Goal: Task Accomplishment & Management: Manage account settings

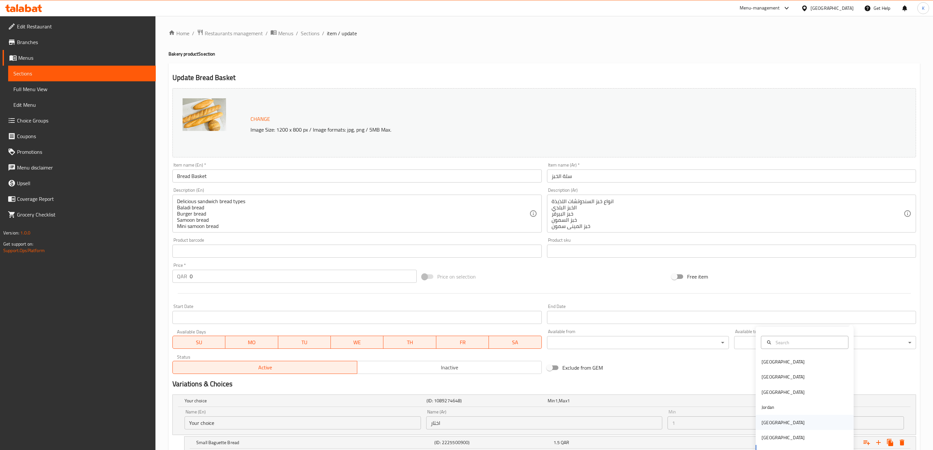
scroll to position [310, 0]
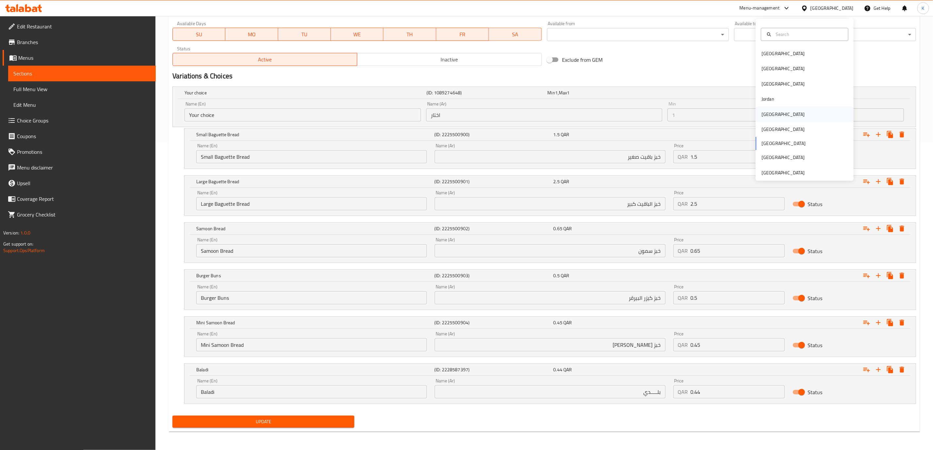
click at [773, 114] on div "[GEOGRAPHIC_DATA]" at bounding box center [784, 114] width 54 height 15
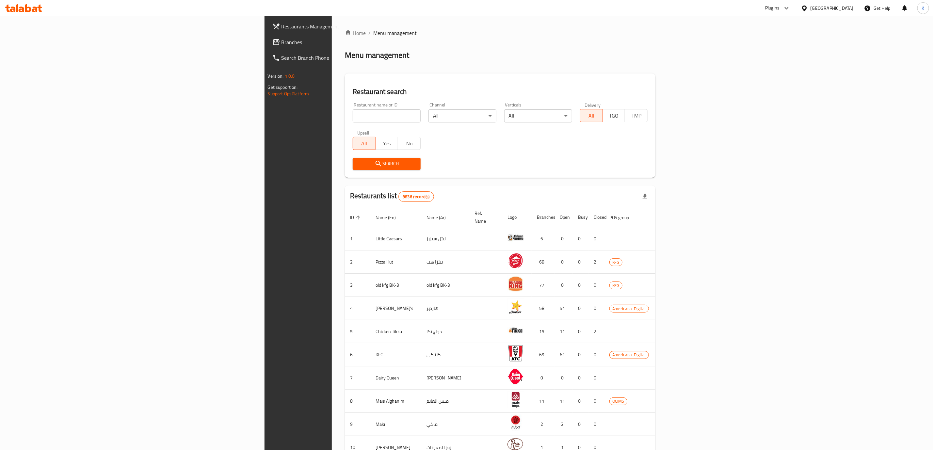
click at [282, 40] on span "Branches" at bounding box center [349, 42] width 134 height 8
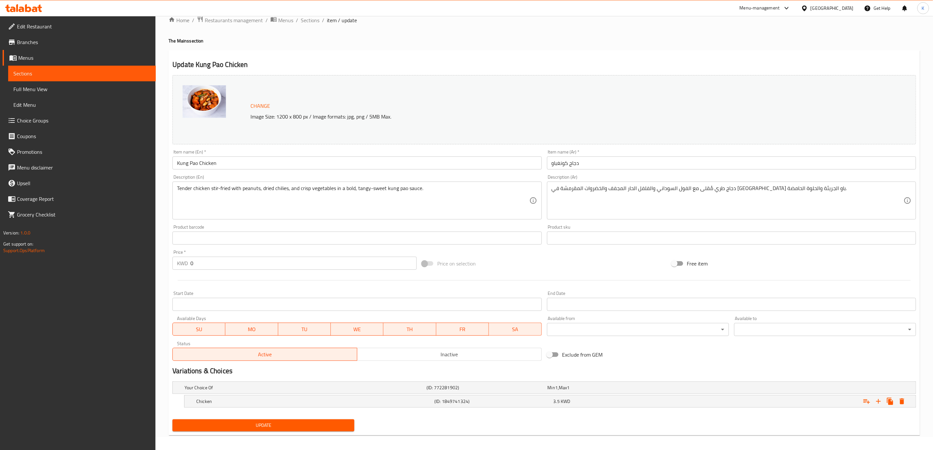
scroll to position [17, 0]
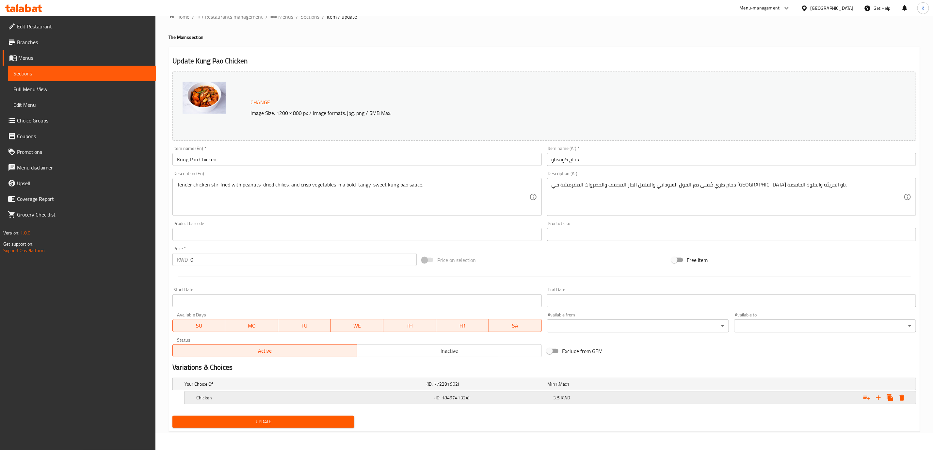
click at [506, 387] on h5 "(ID: 1849741324)" at bounding box center [486, 384] width 118 height 7
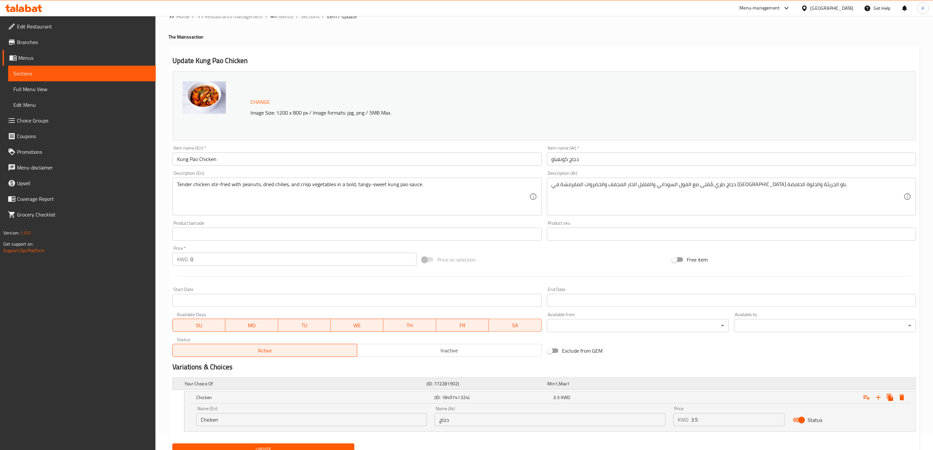
click at [500, 385] on h5 "(ID: 772281902)" at bounding box center [486, 384] width 118 height 7
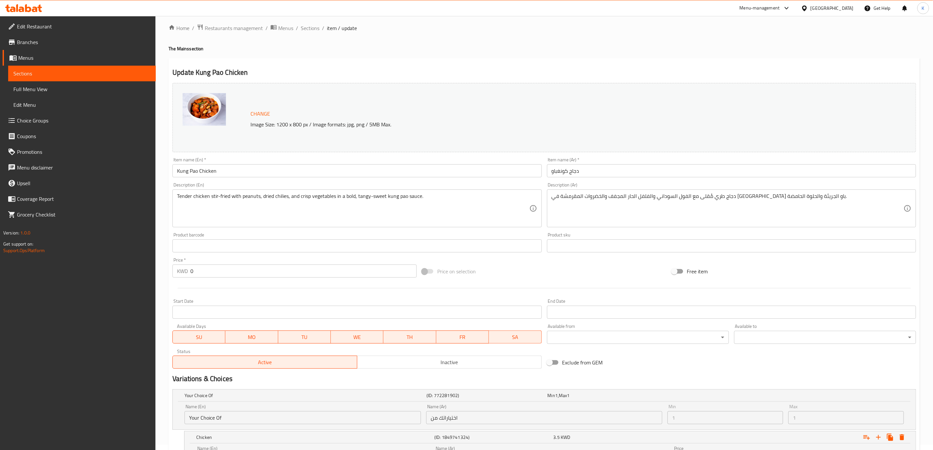
scroll to position [0, 0]
